Goal: Navigation & Orientation: Find specific page/section

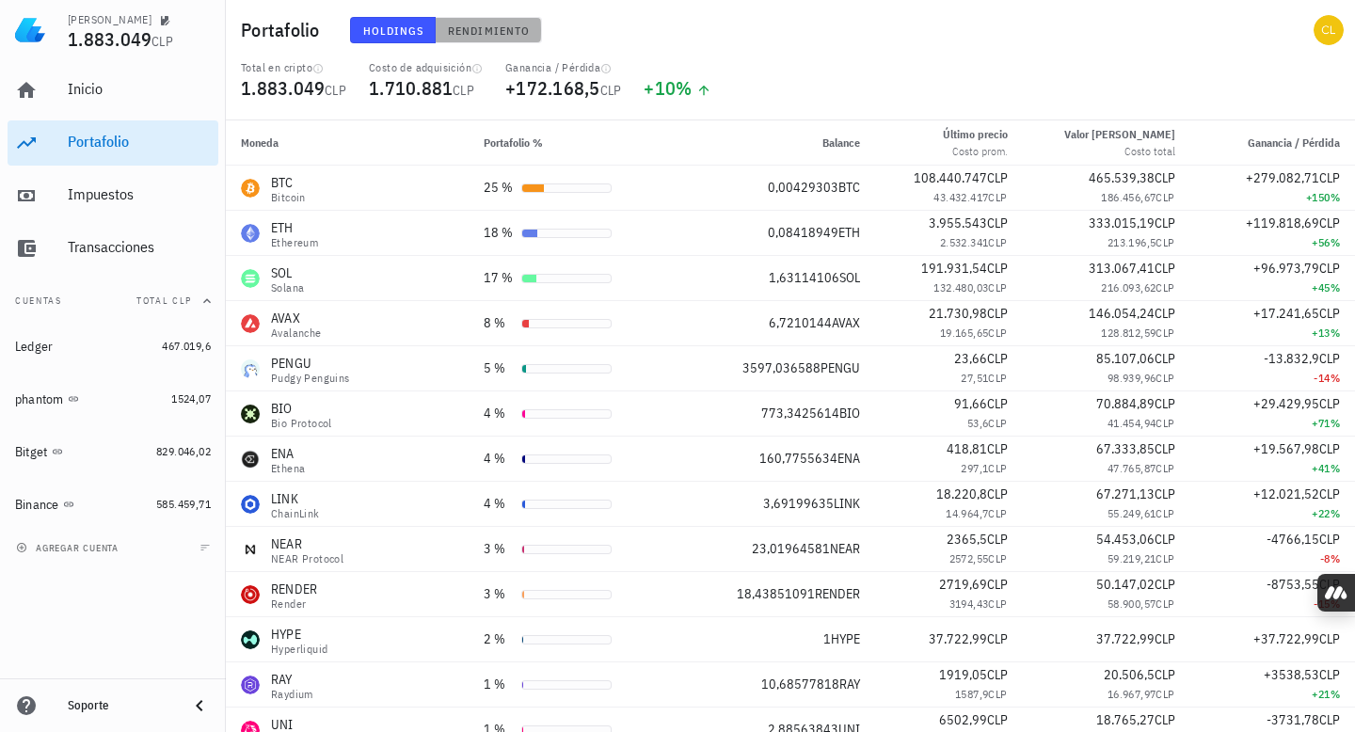
click at [458, 36] on span "Rendimiento" at bounding box center [488, 31] width 83 height 14
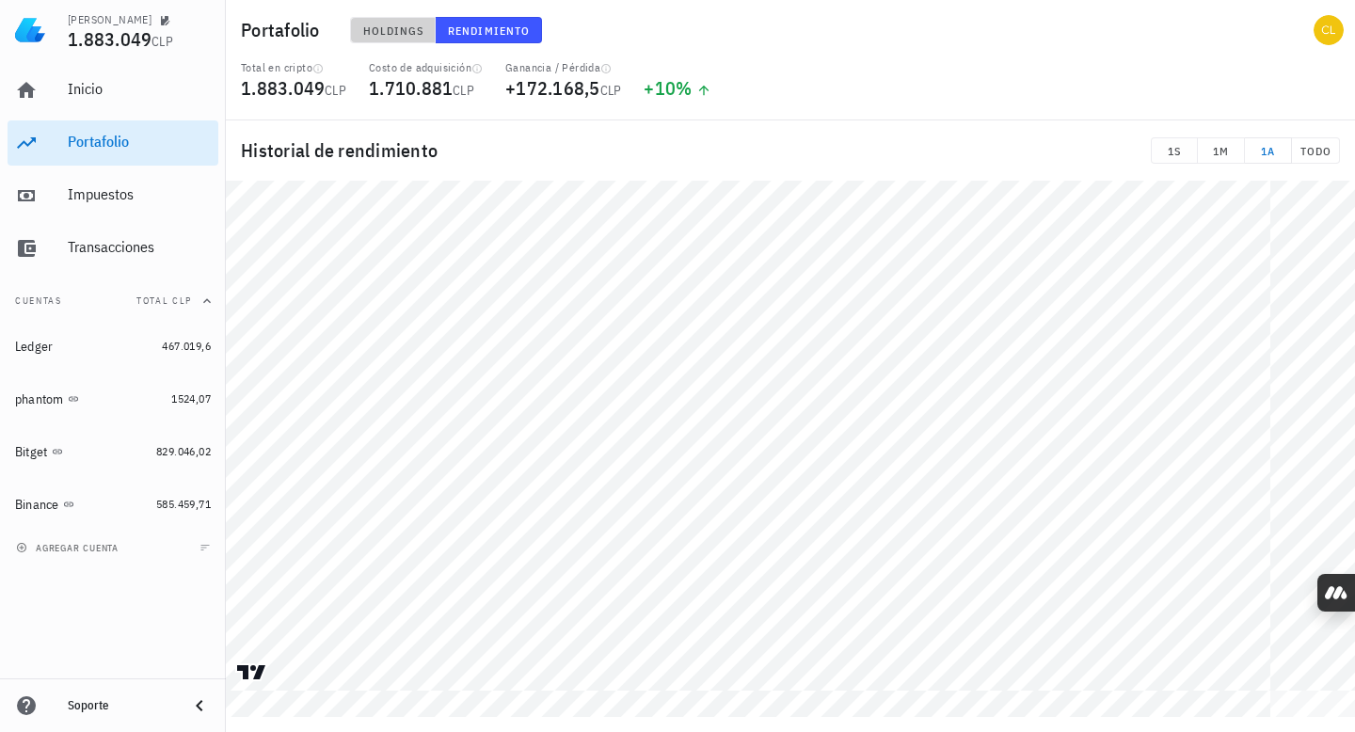
click at [398, 32] on span "Holdings" at bounding box center [393, 31] width 62 height 14
